Goal: Task Accomplishment & Management: Use online tool/utility

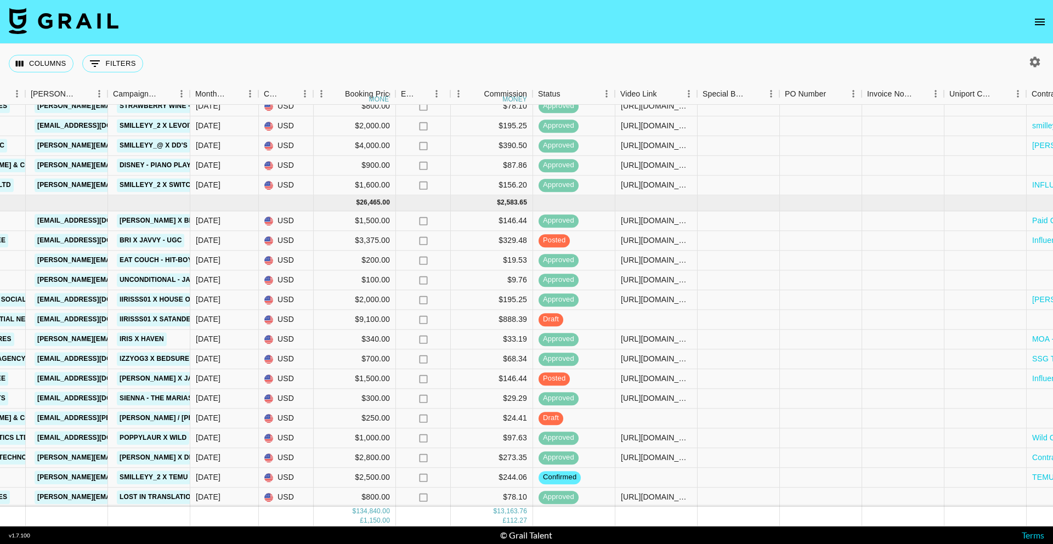
scroll to position [1126, 421]
click at [650, 416] on div at bounding box center [657, 419] width 82 height 20
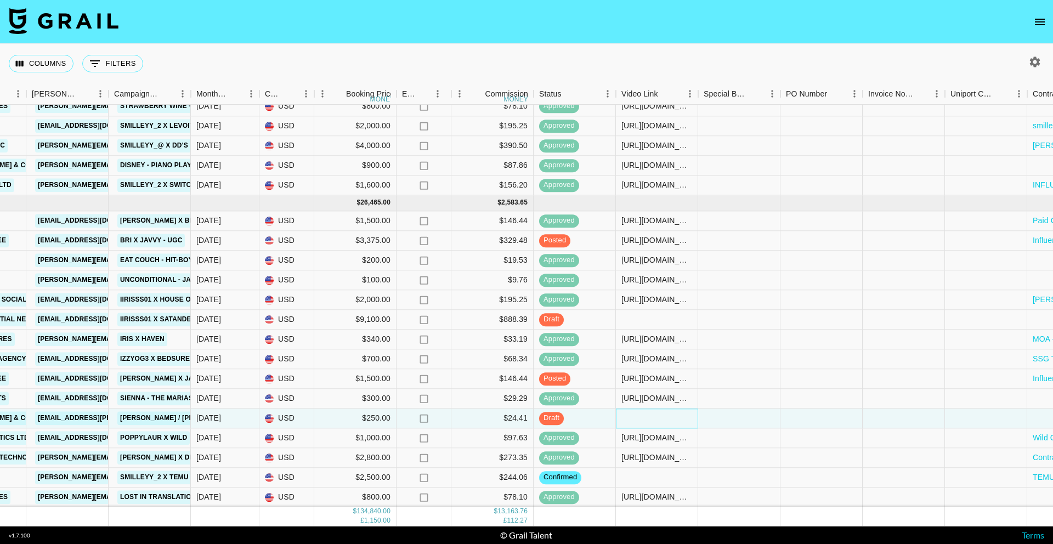
click at [650, 416] on div at bounding box center [657, 419] width 82 height 20
type input "[URL][DOMAIN_NAME]"
click at [738, 420] on div at bounding box center [739, 419] width 82 height 20
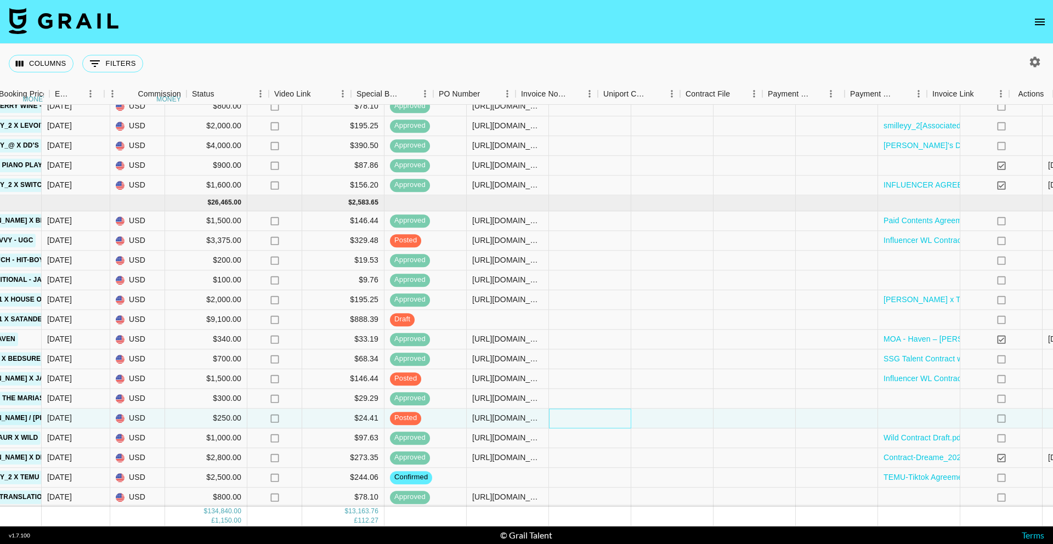
scroll to position [1126, 768]
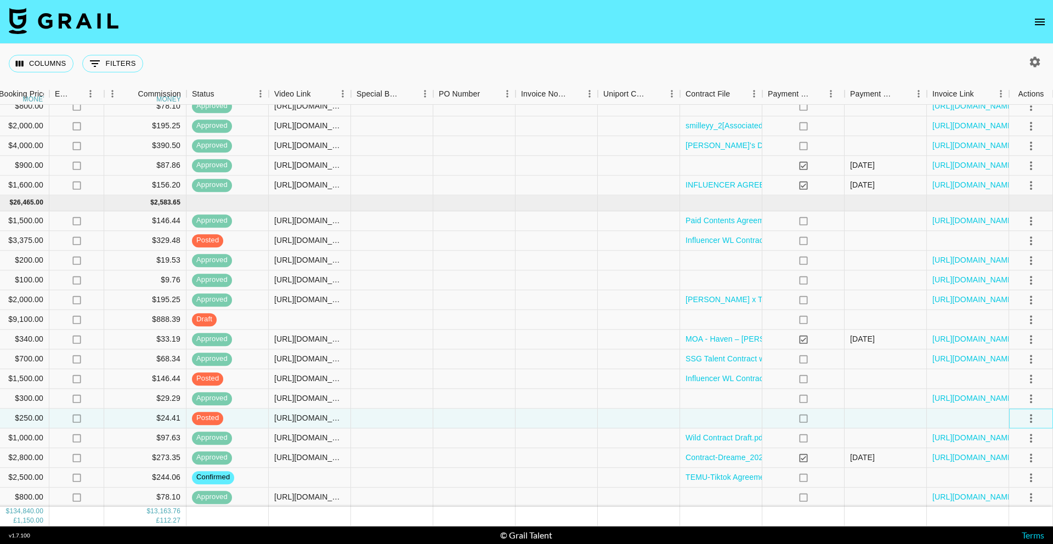
click at [1040, 413] on div at bounding box center [1031, 419] width 44 height 20
click at [1033, 415] on icon "select merge strategy" at bounding box center [1031, 418] width 13 height 13
click at [1010, 520] on div "Approve" at bounding box center [1007, 520] width 33 height 13
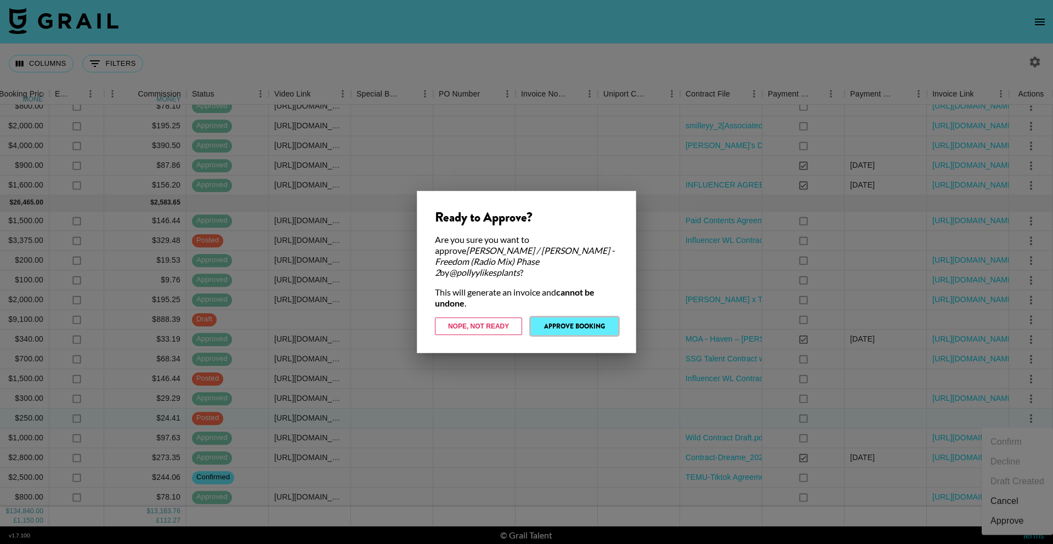
click at [570, 326] on button "Approve Booking" at bounding box center [574, 327] width 87 height 18
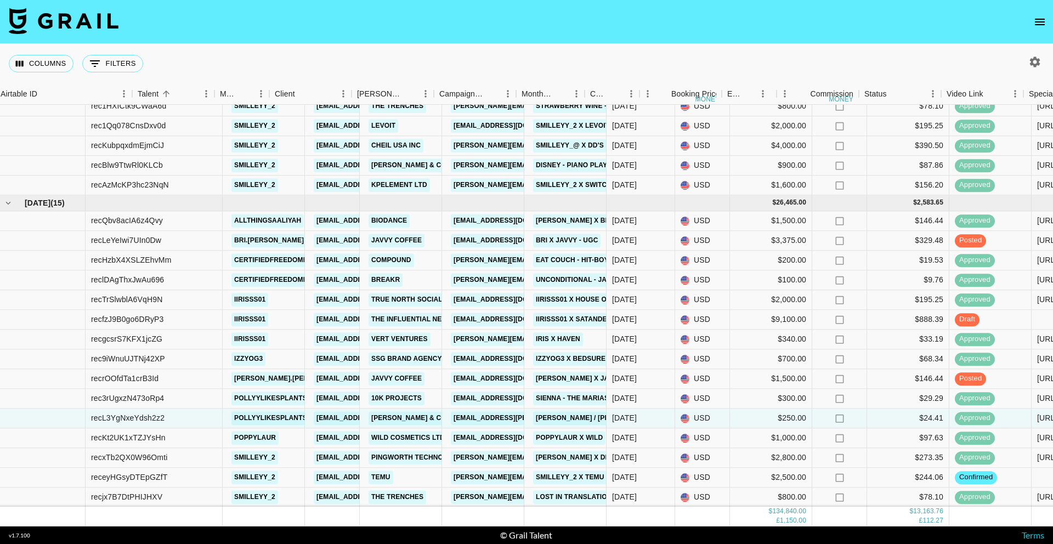
scroll to position [1126, 0]
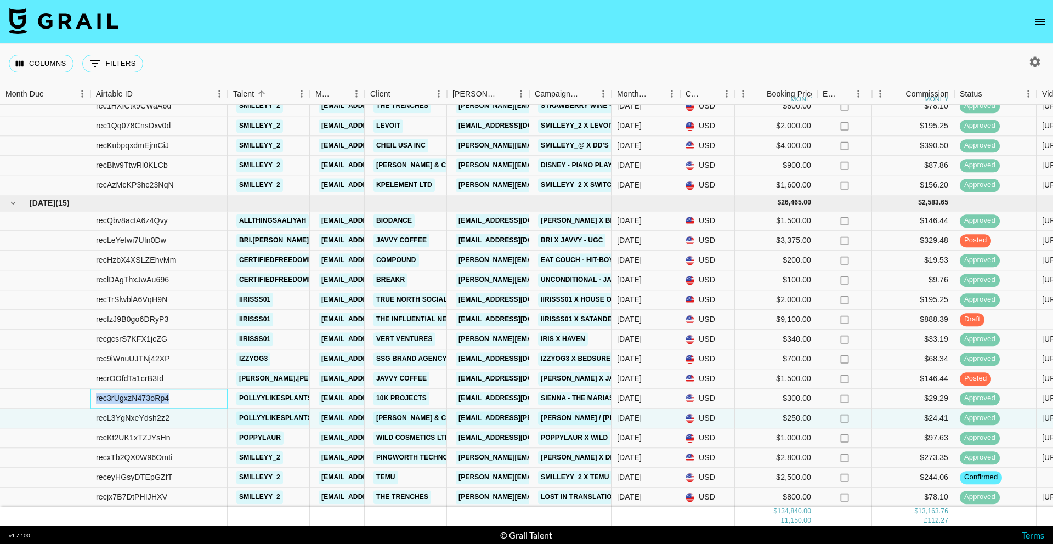
drag, startPoint x: 169, startPoint y: 402, endPoint x: 85, endPoint y: 402, distance: 83.9
click at [85, 402] on div "rec3rUgxzN473oRp4 pollyylikesplants eena@grail-talent.com 10k Projects cassie@1…" at bounding box center [910, 399] width 1821 height 20
copy div "rec3rUgxzN473oRp4"
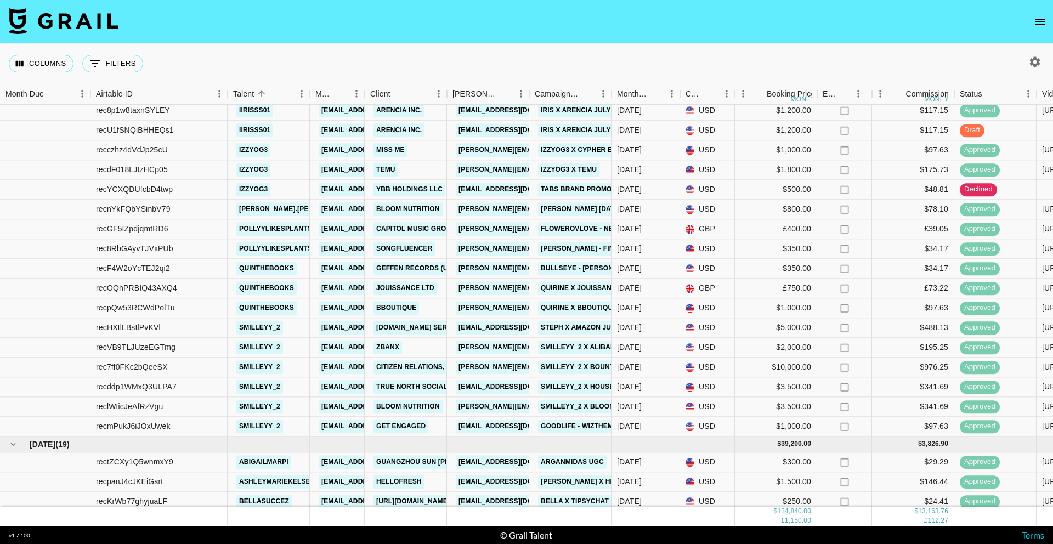
scroll to position [415, 0]
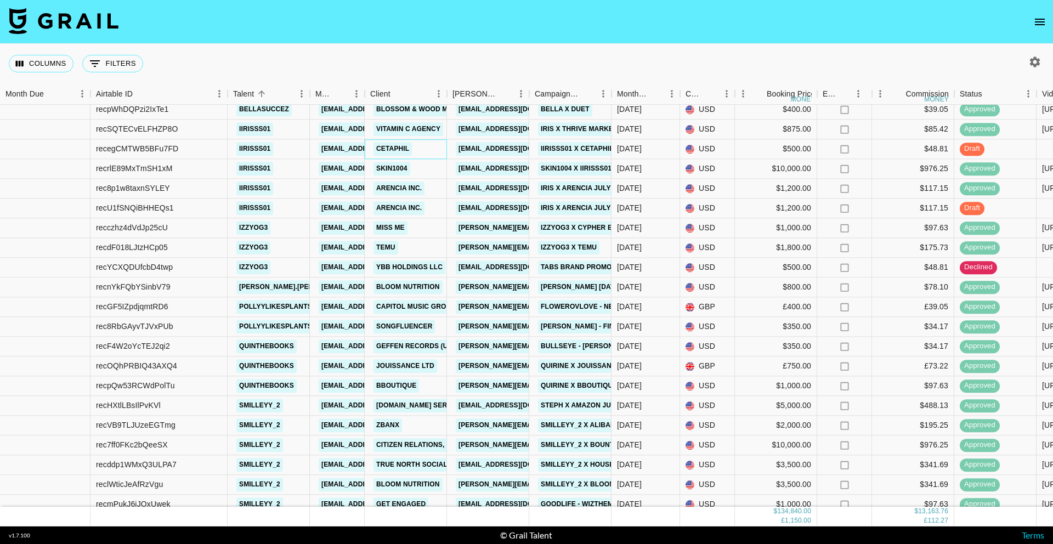
click at [429, 152] on div "Cetaphil" at bounding box center [406, 149] width 82 height 20
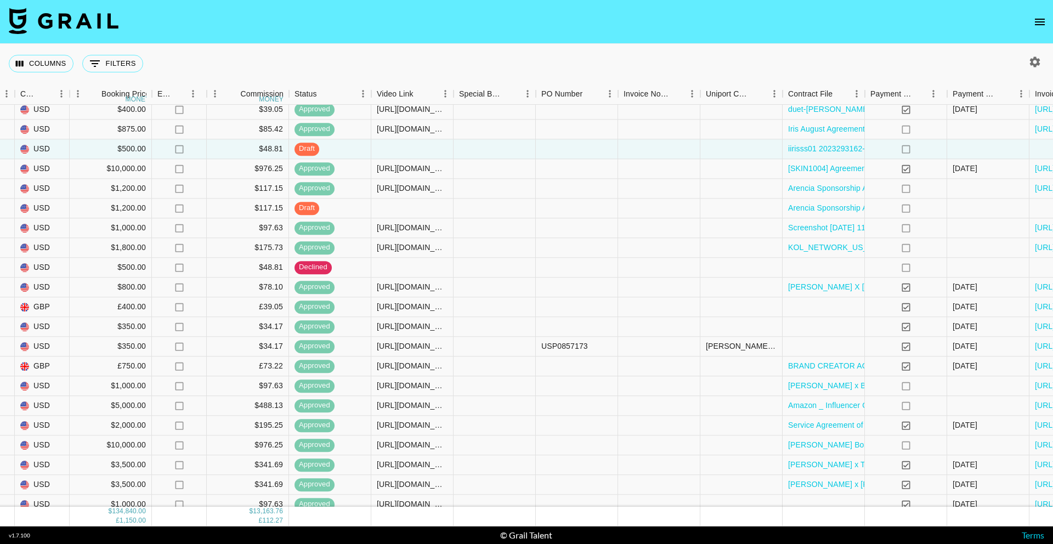
scroll to position [415, 768]
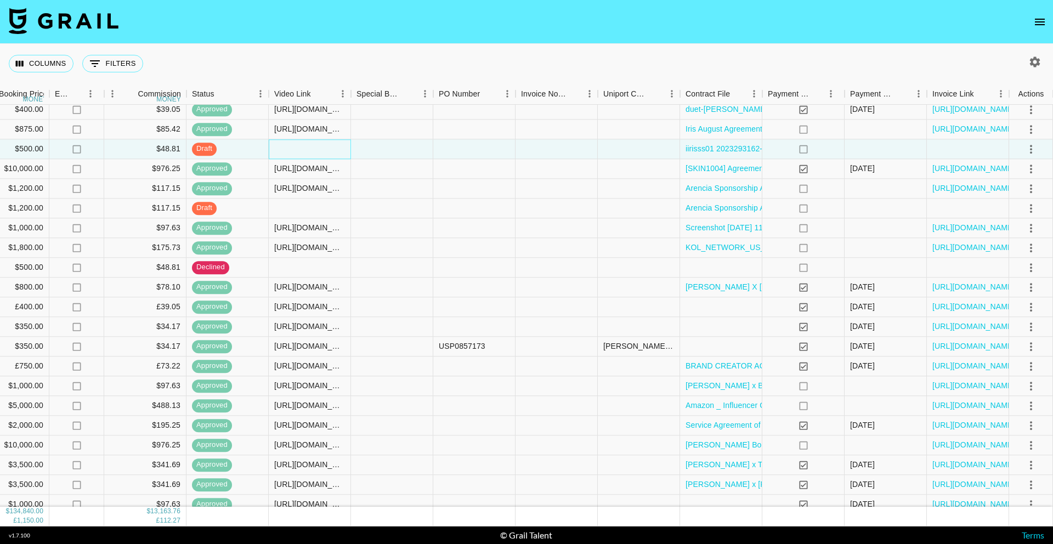
click at [302, 152] on div at bounding box center [310, 149] width 82 height 20
click at [302, 151] on div at bounding box center [310, 149] width 82 height 20
type input "https://www.tiktok.com/@iirisss01/video/7551520592130805022"
click at [397, 154] on div at bounding box center [392, 149] width 82 height 20
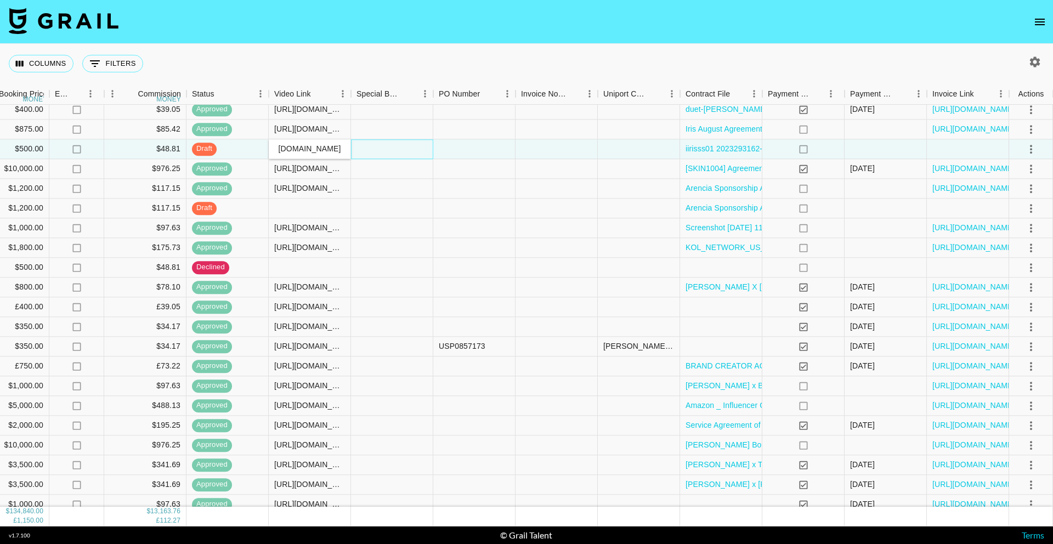
scroll to position [0, 0]
click at [1027, 148] on icon "select merge strategy" at bounding box center [1031, 149] width 13 height 13
click at [999, 253] on div "Approve" at bounding box center [1007, 251] width 33 height 13
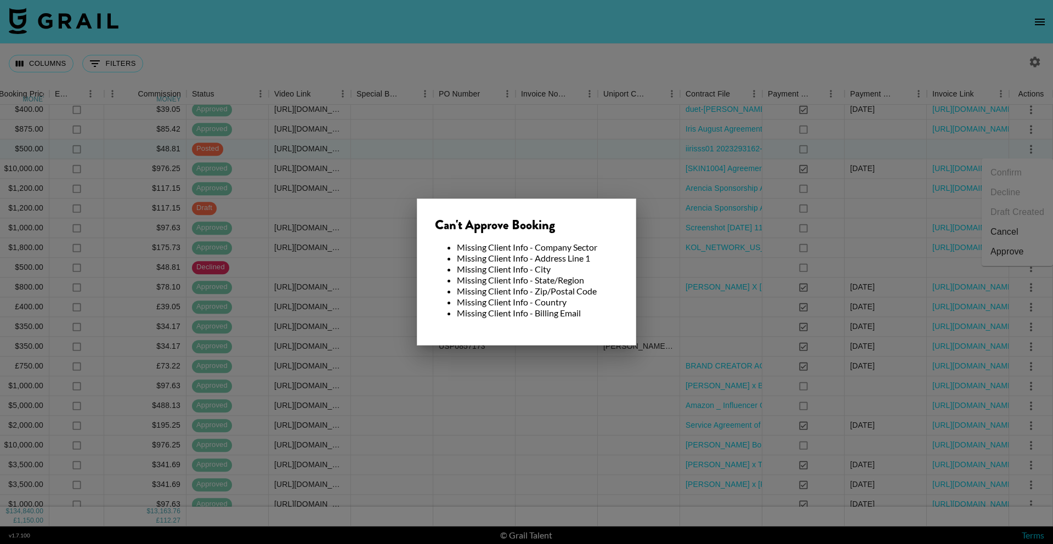
click at [557, 160] on div at bounding box center [526, 272] width 1053 height 544
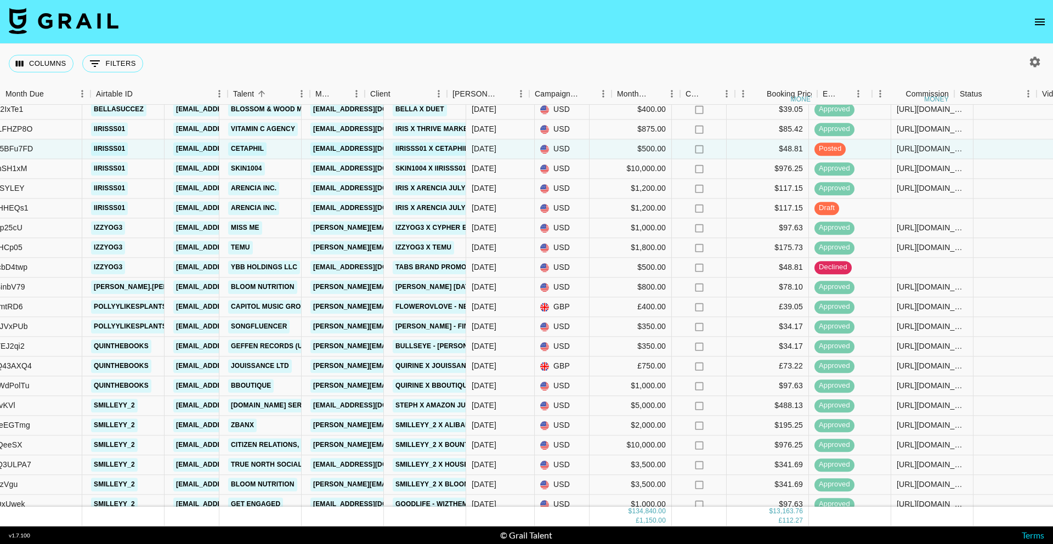
scroll to position [415, 0]
